Goal: Information Seeking & Learning: Compare options

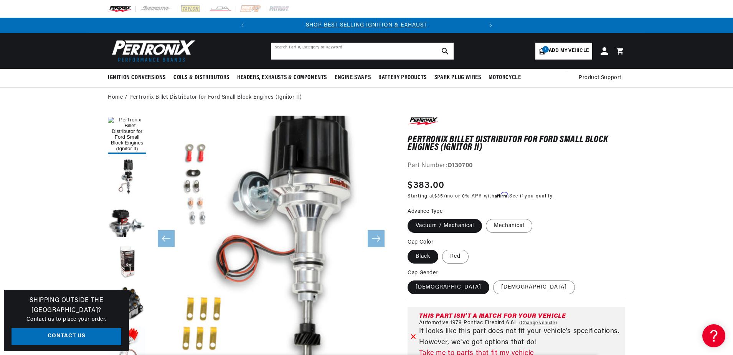
click at [293, 48] on input "text" at bounding box center [362, 51] width 183 height 17
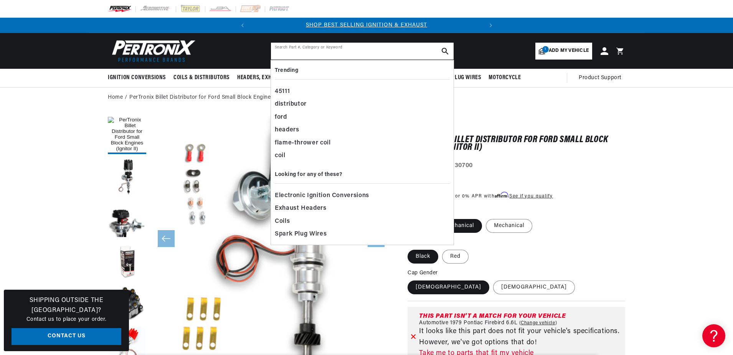
paste input "64655"
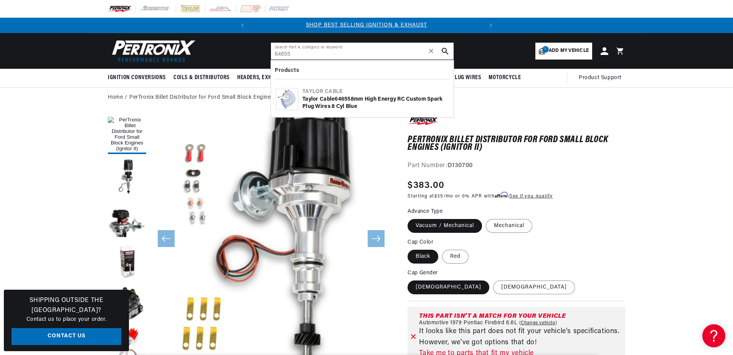
type input "64655"
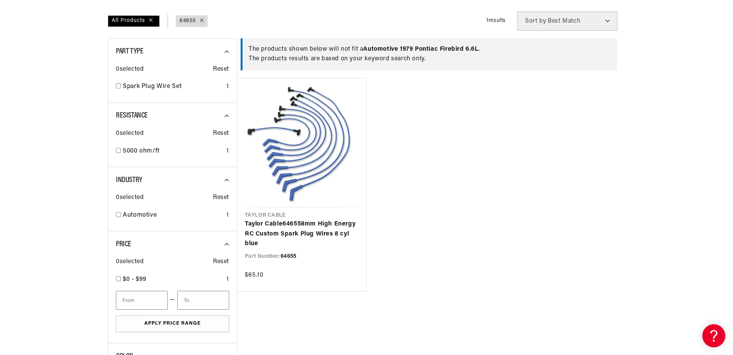
scroll to position [115, 0]
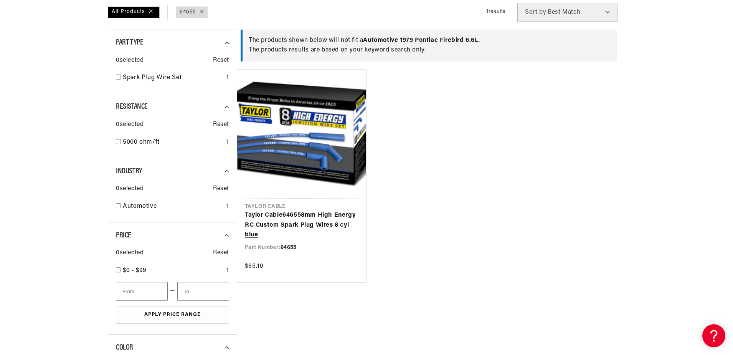
click at [316, 218] on link "Taylor Cable 64655 8mm High Energy RC Custom Spark Plug Wires 8 cyl blue" at bounding box center [302, 225] width 114 height 30
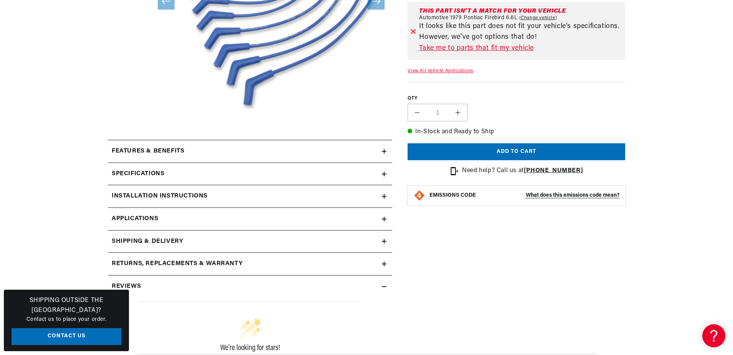
scroll to position [269, 0]
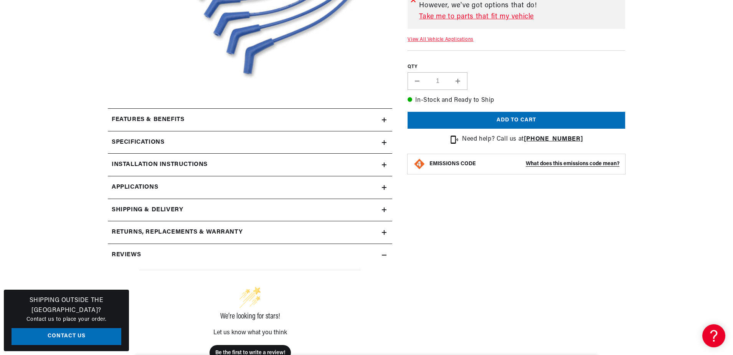
drag, startPoint x: 154, startPoint y: 118, endPoint x: 159, endPoint y: 122, distance: 6.5
click at [154, 118] on h2 "Features & Benefits" at bounding box center [148, 120] width 73 height 10
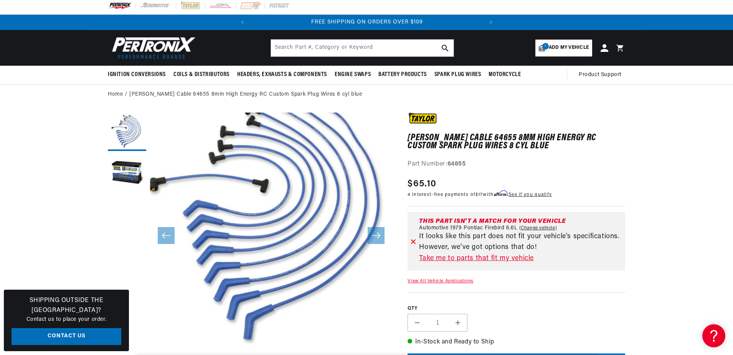
scroll to position [0, 0]
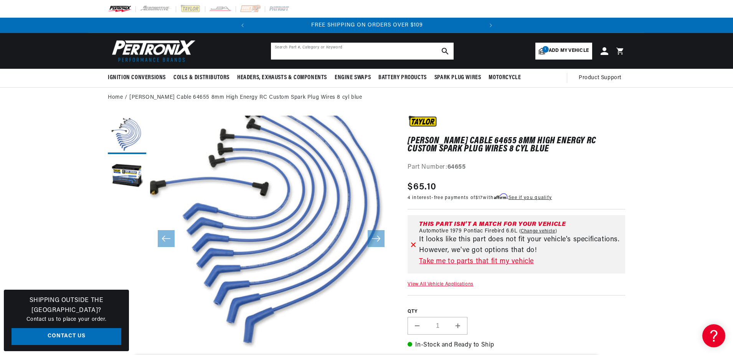
click at [294, 49] on input "text" at bounding box center [362, 51] width 183 height 17
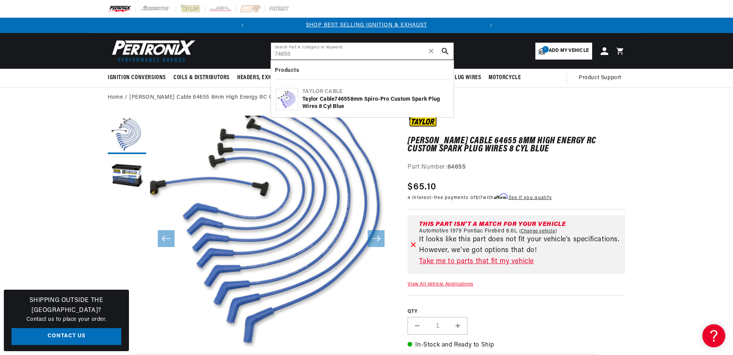
type input "74655"
click at [286, 92] on img at bounding box center [287, 99] width 22 height 22
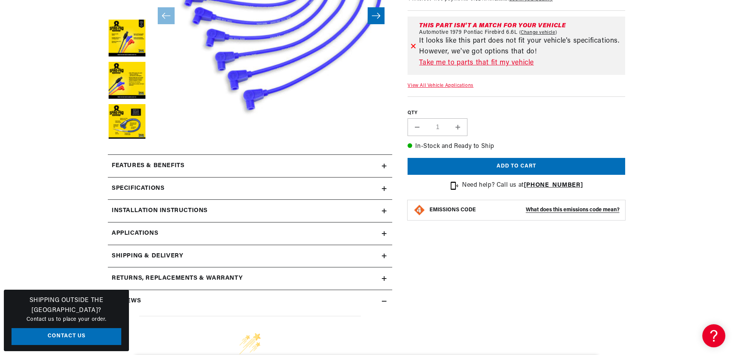
scroll to position [269, 0]
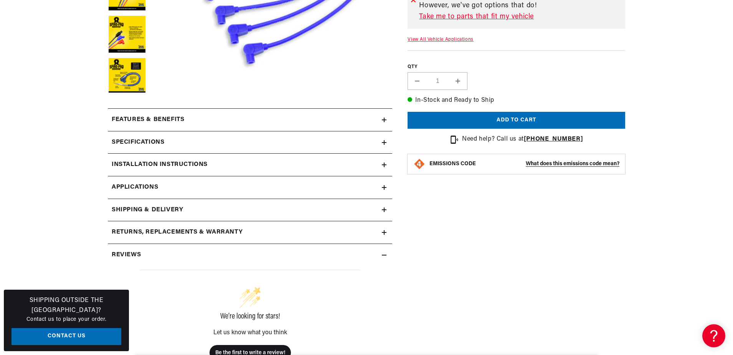
click at [166, 164] on h2 "Installation instructions" at bounding box center [160, 165] width 96 height 10
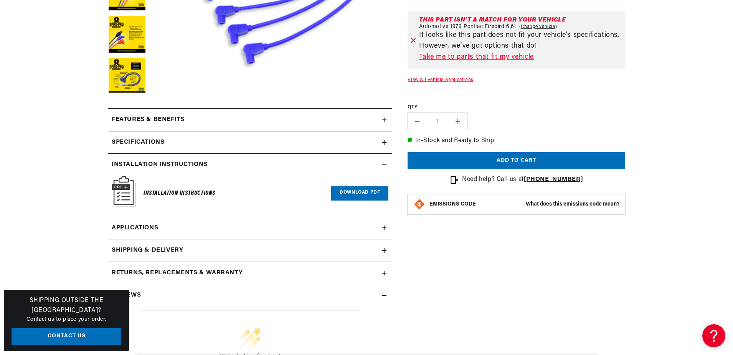
click at [157, 140] on h2 "Specifications" at bounding box center [138, 142] width 53 height 10
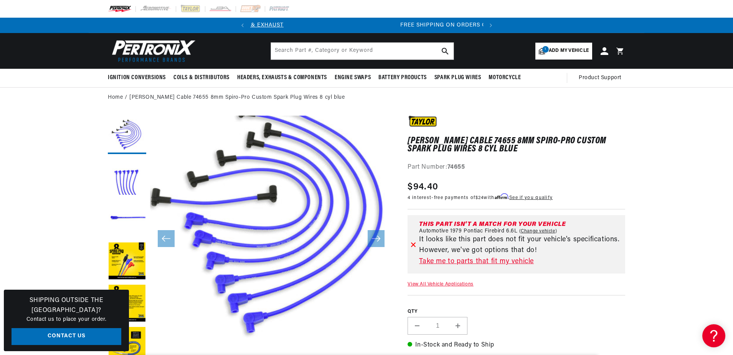
scroll to position [0, 233]
click at [289, 50] on input "text" at bounding box center [362, 51] width 183 height 17
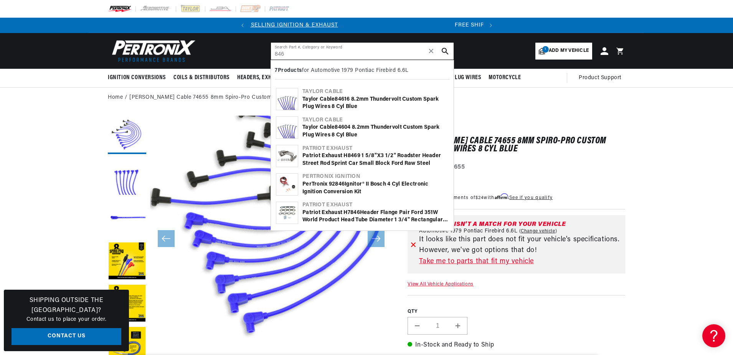
scroll to position [0, 0]
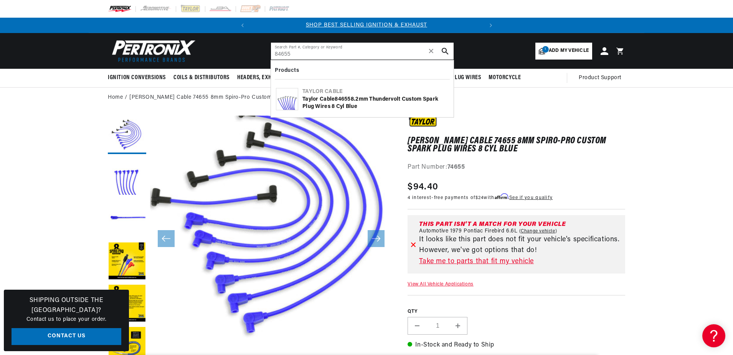
type input "84655"
click at [294, 102] on img at bounding box center [287, 99] width 22 height 22
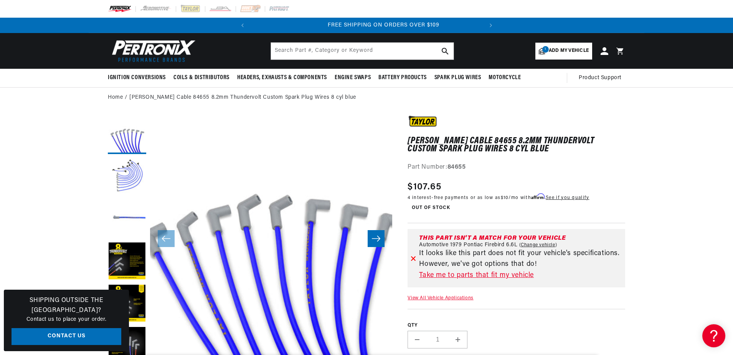
scroll to position [0, 233]
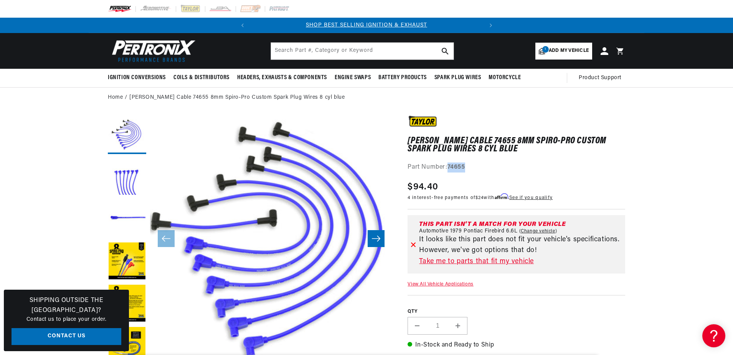
drag, startPoint x: 449, startPoint y: 164, endPoint x: 469, endPoint y: 166, distance: 20.0
click at [469, 166] on div "Part Number: 74655" at bounding box center [517, 167] width 218 height 10
drag, startPoint x: 469, startPoint y: 166, endPoint x: 460, endPoint y: 166, distance: 8.8
copy strong "74655"
